Goal: Task Accomplishment & Management: Use online tool/utility

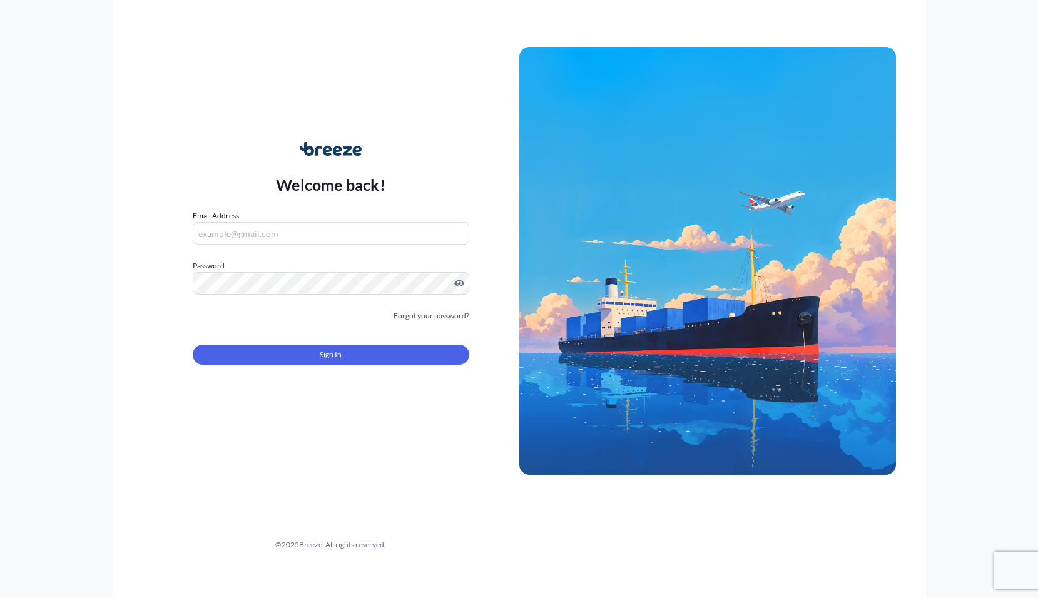
drag, startPoint x: 397, startPoint y: 233, endPoint x: 407, endPoint y: 233, distance: 10.6
click at [397, 233] on input "Email Address" at bounding box center [331, 233] width 276 height 23
paste input "[EMAIL_ADDRESS][DOMAIN_NAME]"
type input "[EMAIL_ADDRESS][DOMAIN_NAME]"
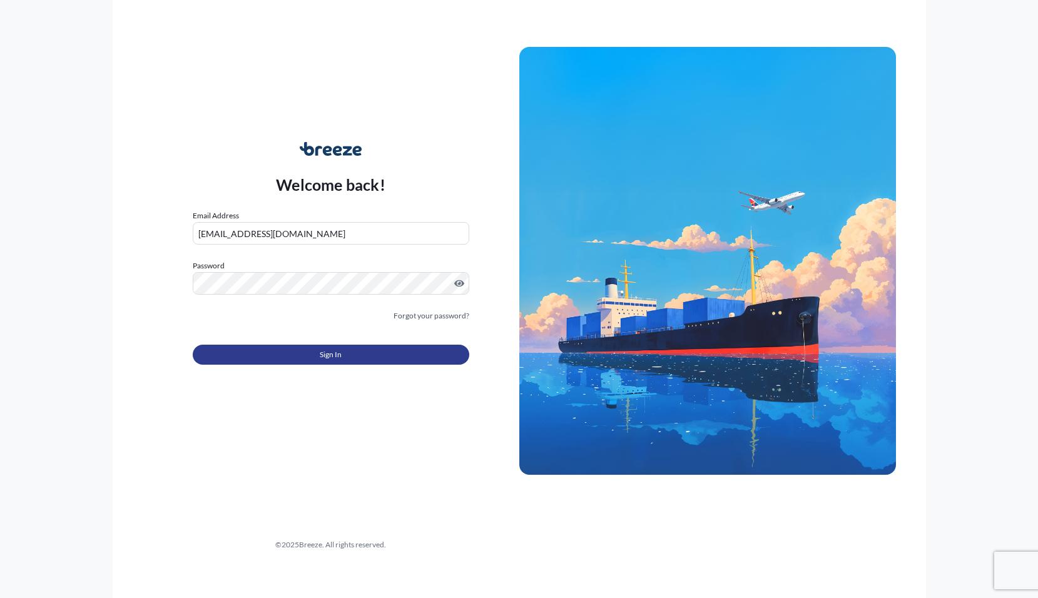
click at [297, 355] on button "Sign In" at bounding box center [331, 355] width 276 height 20
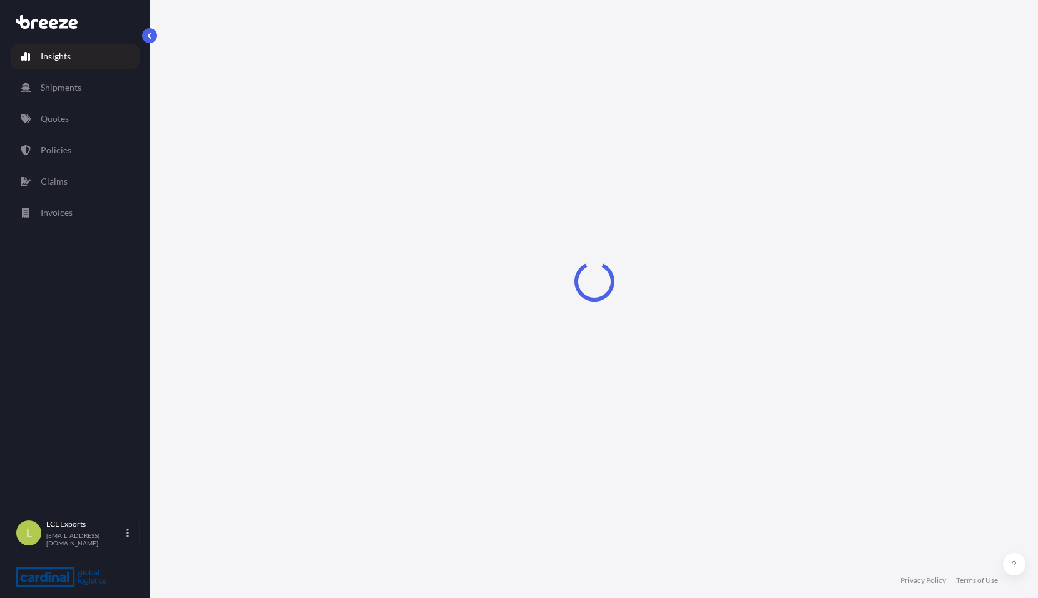
select select "2025"
